Goal: Information Seeking & Learning: Understand process/instructions

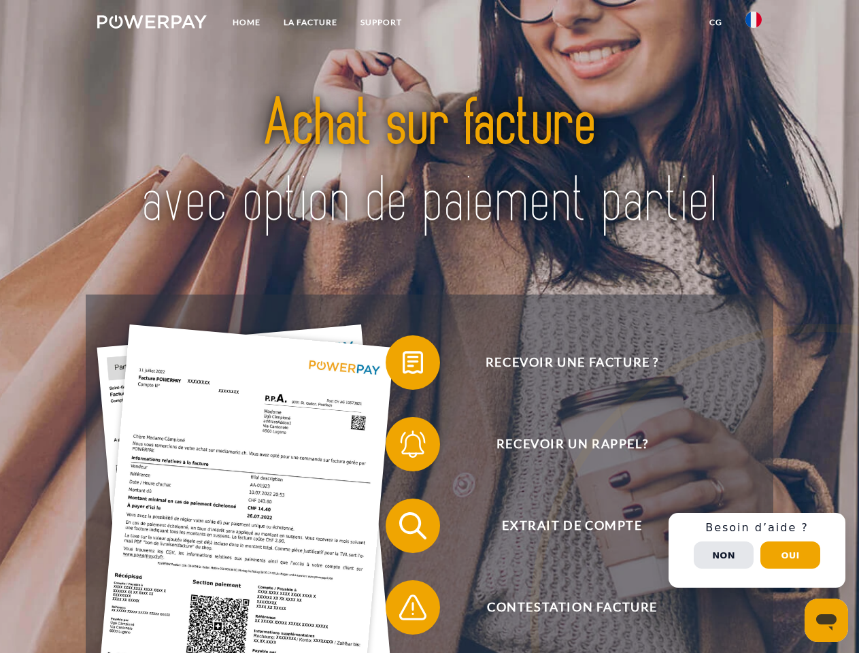
click at [152, 24] on img at bounding box center [151, 22] width 109 height 14
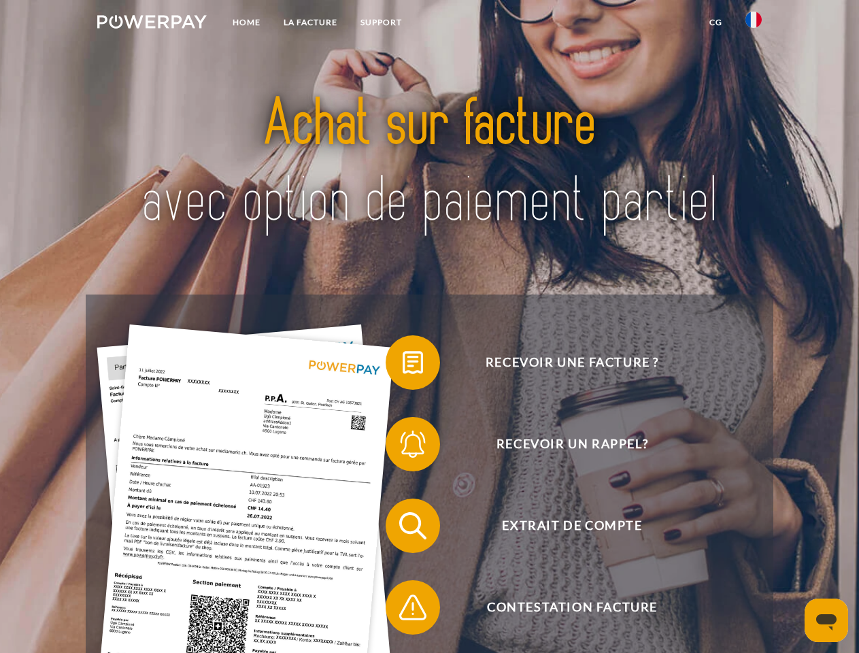
click at [753, 24] on img at bounding box center [753, 20] width 16 height 16
click at [715, 22] on link "CG" at bounding box center [715, 22] width 36 height 24
click at [402, 365] on span at bounding box center [392, 362] width 68 height 68
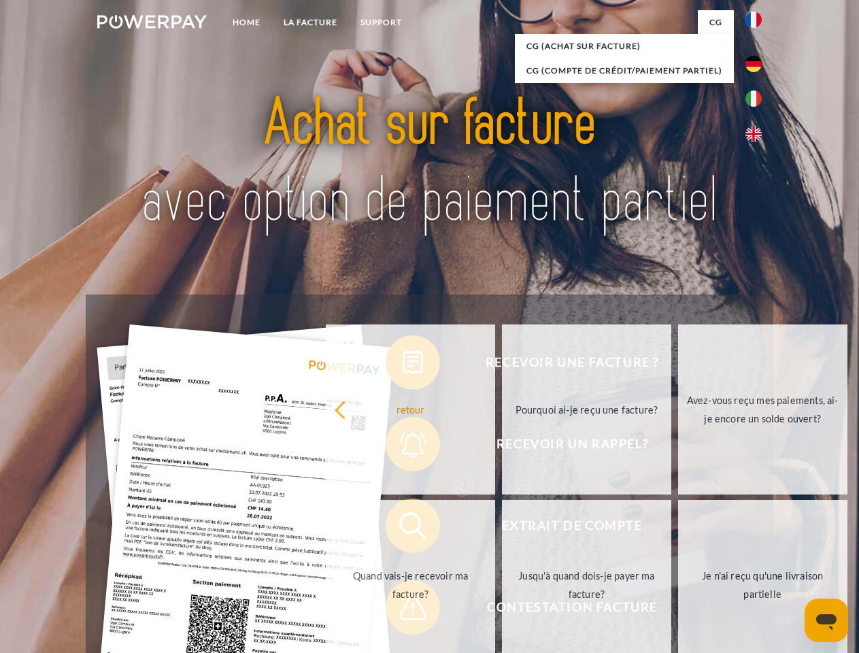
click at [402, 447] on div "Recevoir une facture ? Recevoir un rappel? Extrait de compte retour" at bounding box center [429, 566] width 687 height 544
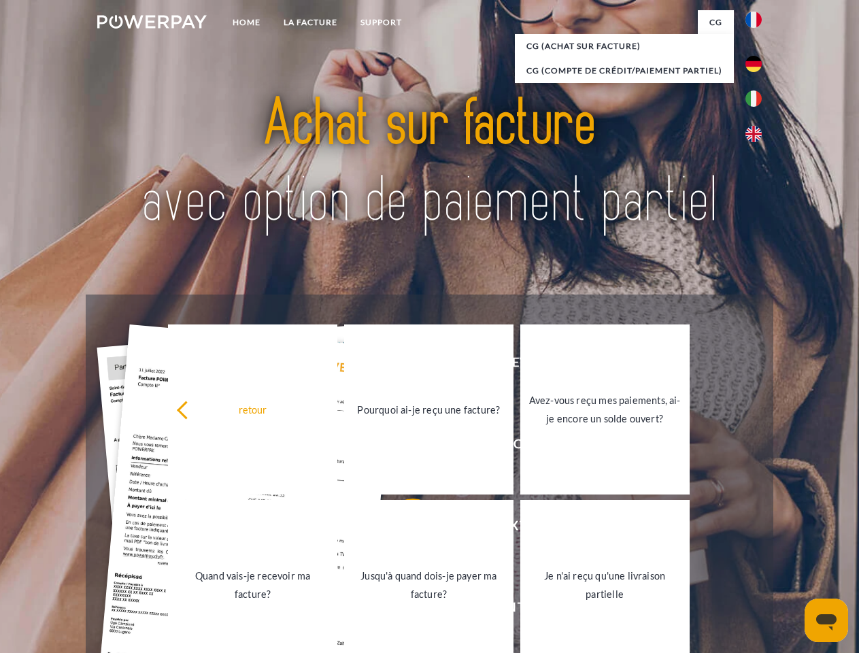
click at [402, 528] on link "Jusqu'à quand dois-je payer ma facture?" at bounding box center [428, 585] width 169 height 170
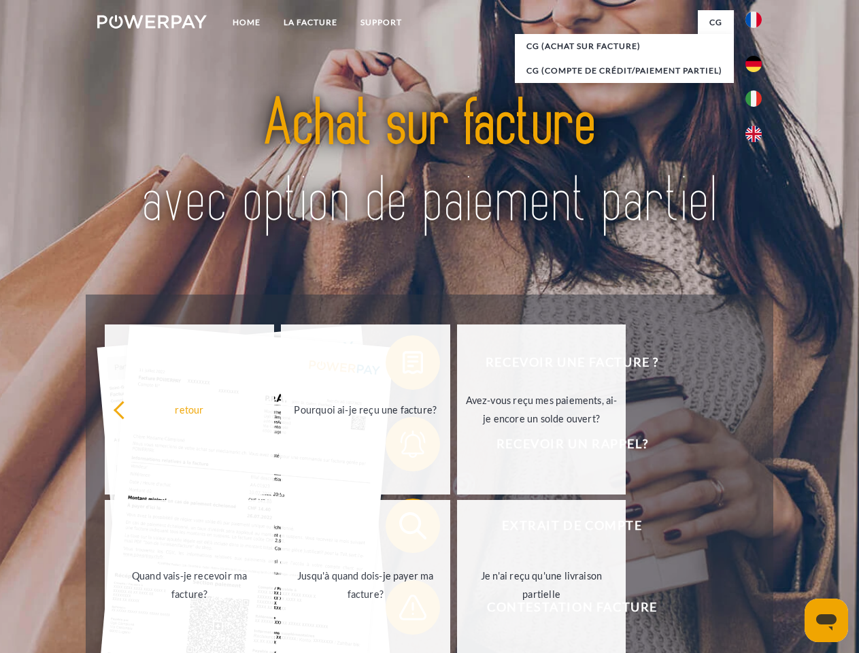
click at [402, 610] on div "retour Pourquoi ai-je reçu une facture? Avez-vous reçu mes paiements, ai-je enc…" at bounding box center [365, 497] width 549 height 351
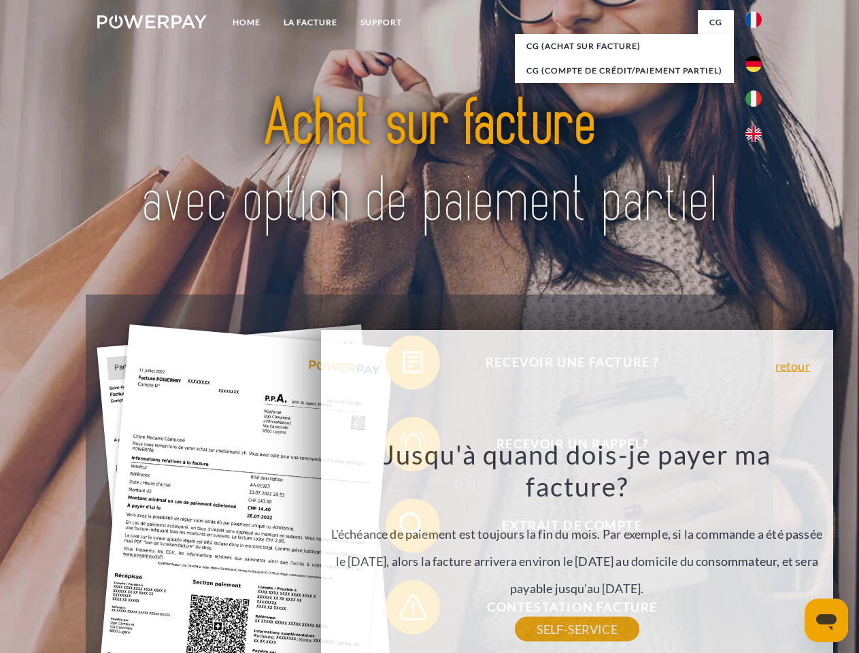
click at [757, 550] on div "Recevoir une facture ? Recevoir un rappel? Extrait de compte retour" at bounding box center [429, 566] width 687 height 544
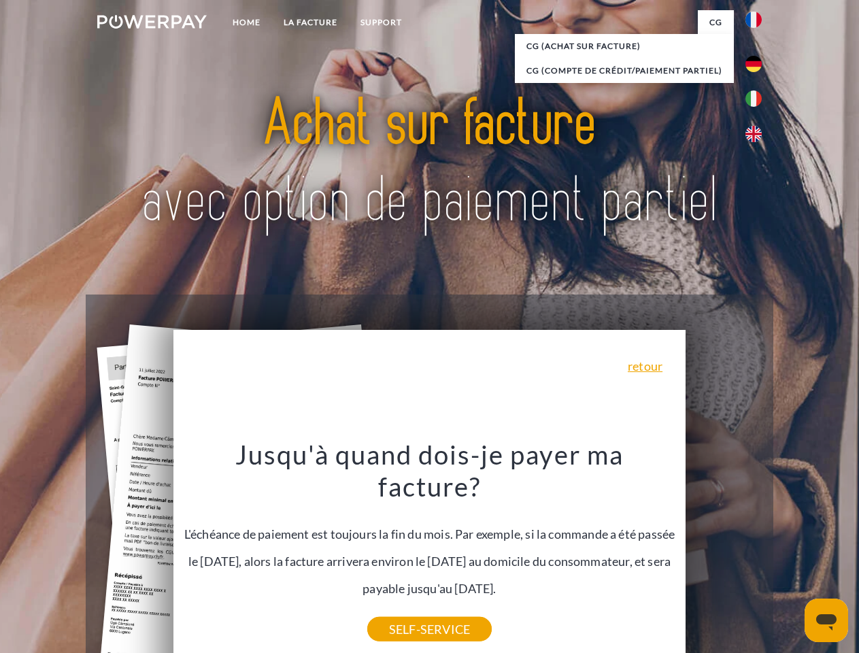
click at [723, 553] on span "Extrait de compte" at bounding box center [571, 525] width 333 height 54
click at [790, 555] on header "Home LA FACTURE Support" at bounding box center [429, 469] width 859 height 939
